Goal: Transaction & Acquisition: Purchase product/service

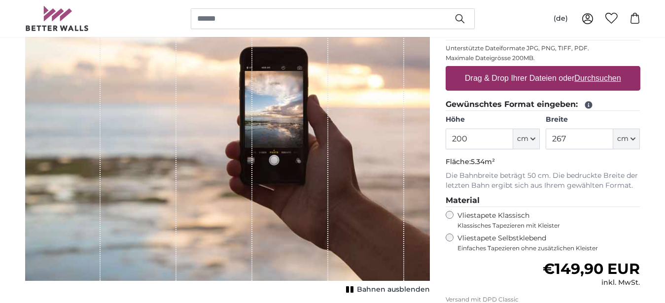
scroll to position [101, 0]
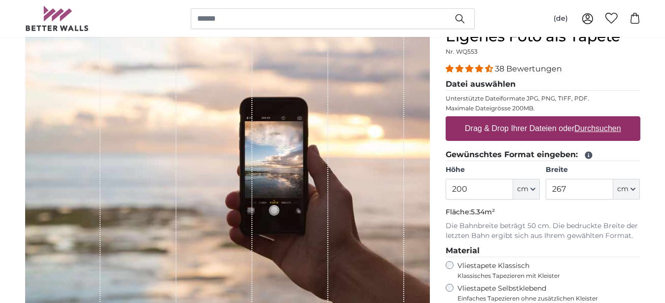
click at [514, 131] on label "Drag & Drop Ihrer Dateien oder Durchsuchen" at bounding box center [543, 129] width 164 height 20
click at [514, 119] on input "Drag & Drop Ihrer Dateien oder Durchsuchen" at bounding box center [543, 117] width 195 height 3
type input "**********"
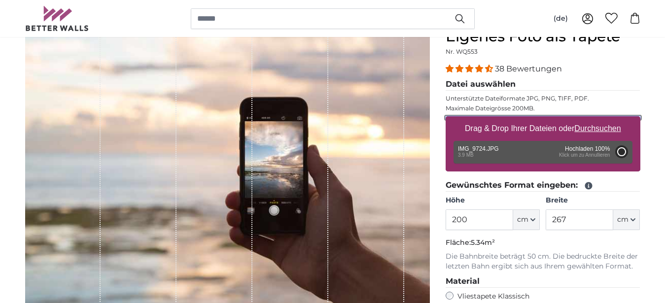
type input "266"
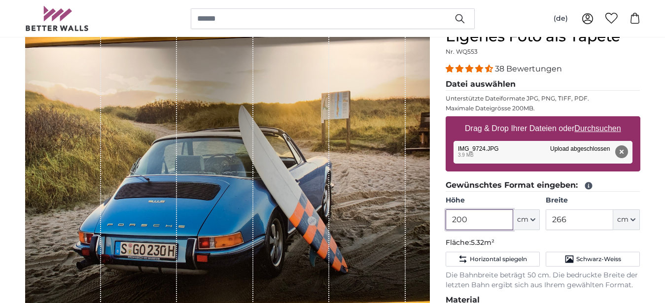
click at [469, 219] on input "200" at bounding box center [480, 220] width 68 height 21
type input "2"
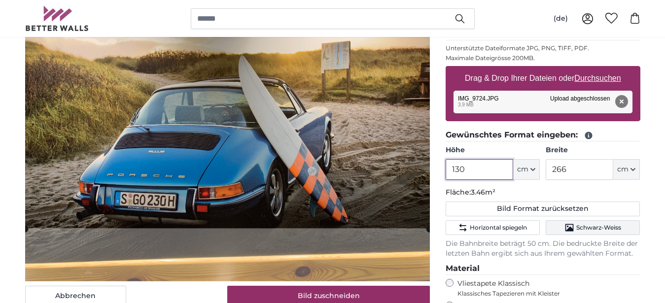
scroll to position [101, 0]
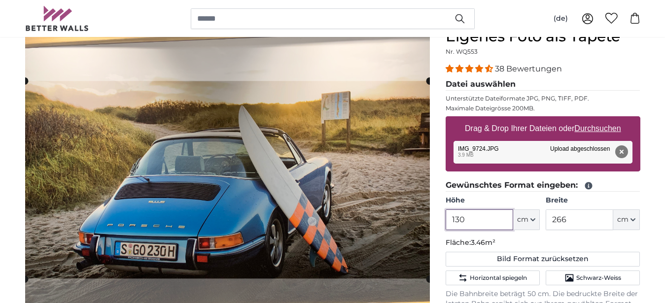
type input "130"
click at [604, 220] on input "266" at bounding box center [580, 220] width 68 height 21
type input "2"
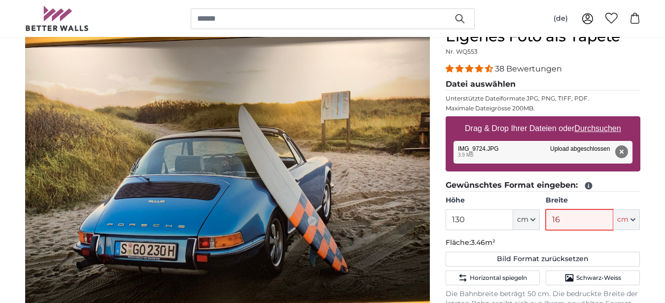
type input "160"
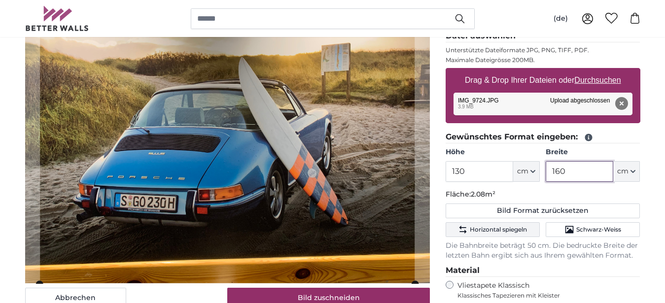
scroll to position [99, 0]
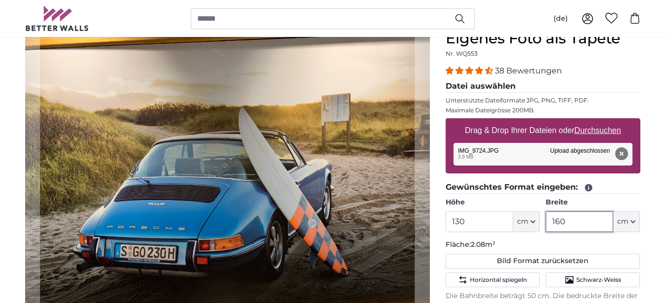
type input "160"
click at [461, 223] on input "130" at bounding box center [480, 222] width 68 height 21
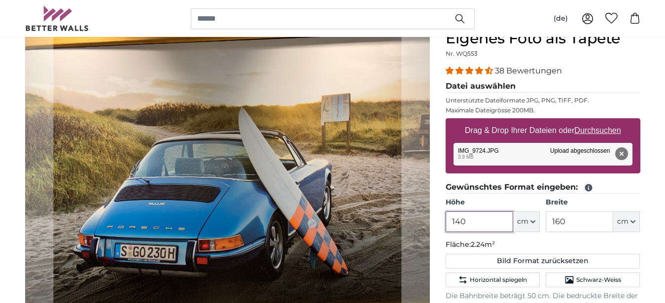
type input "140"
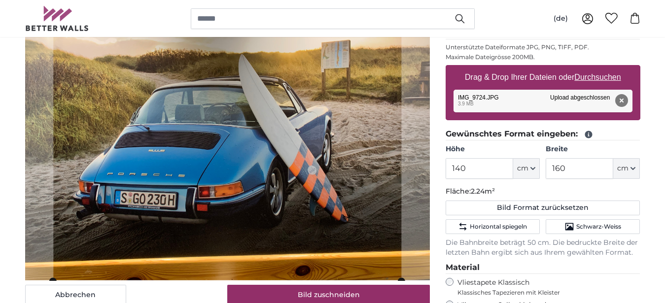
scroll to position [151, 0]
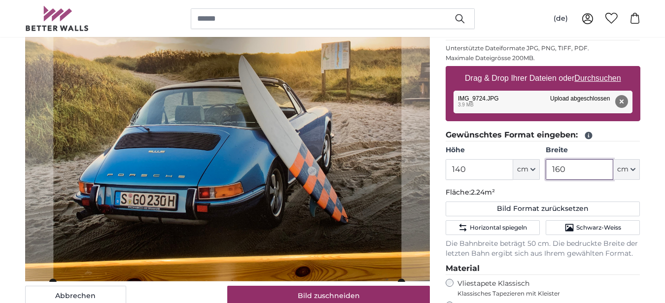
click at [560, 168] on input "160" at bounding box center [580, 169] width 68 height 21
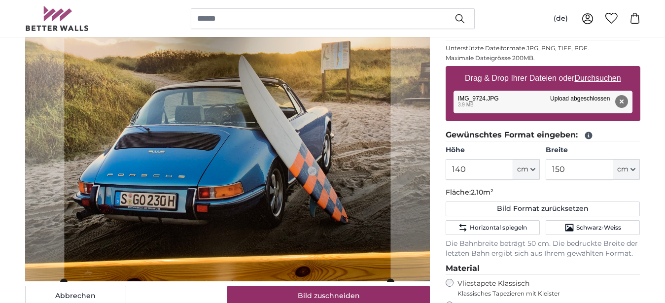
click at [633, 194] on p "Fläche: 2.10m²" at bounding box center [543, 193] width 195 height 10
click at [568, 171] on input "150" at bounding box center [580, 169] width 68 height 21
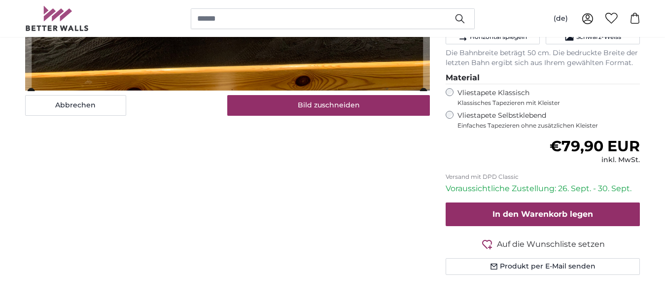
scroll to position [352, 0]
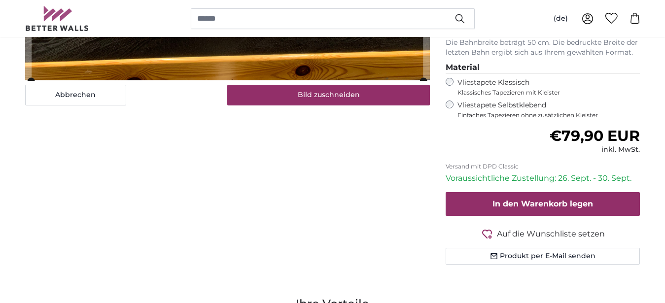
type input "180"
